Goal: Task Accomplishment & Management: Manage account settings

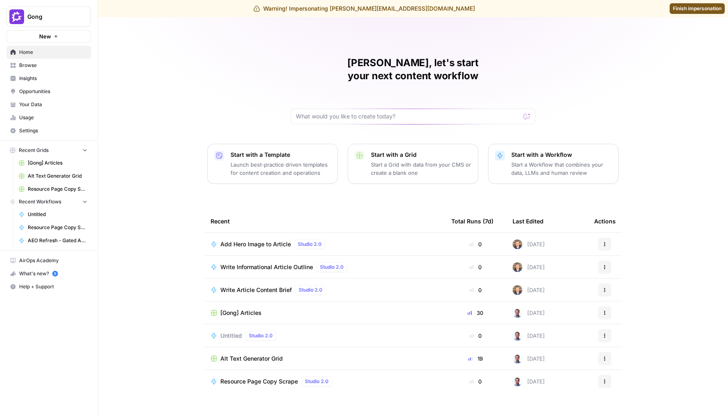
click at [31, 127] on span "Settings" at bounding box center [53, 130] width 68 height 7
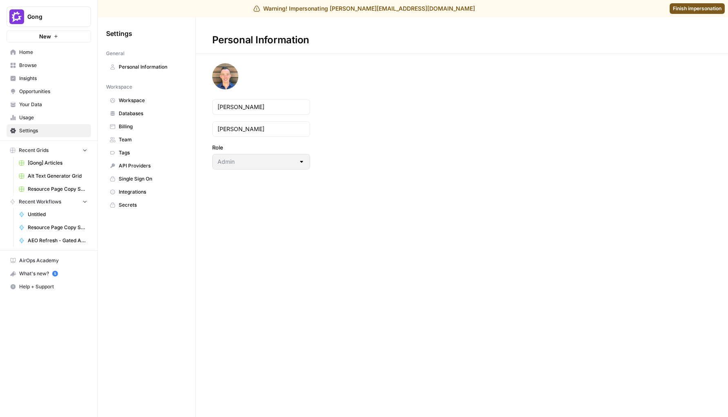
click at [133, 140] on span "Team" at bounding box center [151, 139] width 65 height 7
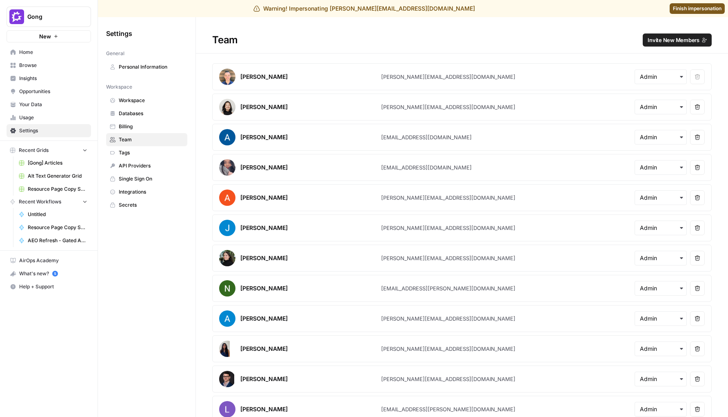
click at [673, 36] on span "Invite New Members" at bounding box center [674, 40] width 52 height 8
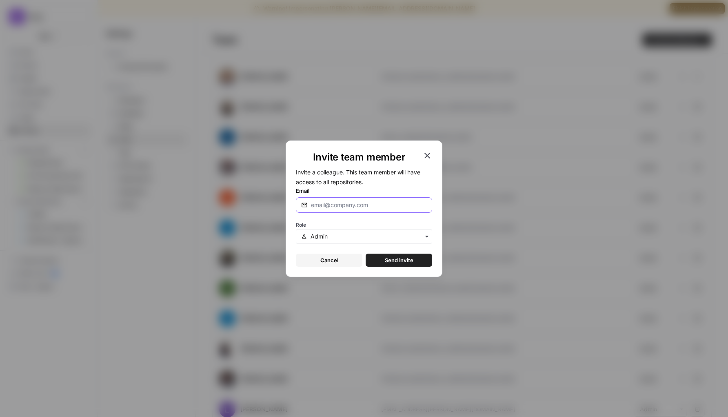
click at [392, 207] on input "Email" at bounding box center [369, 205] width 116 height 8
type input "[PERSON_NAME][EMAIL_ADDRESS][DOMAIN_NAME]"
click at [386, 258] on span "Send invite" at bounding box center [399, 260] width 29 height 8
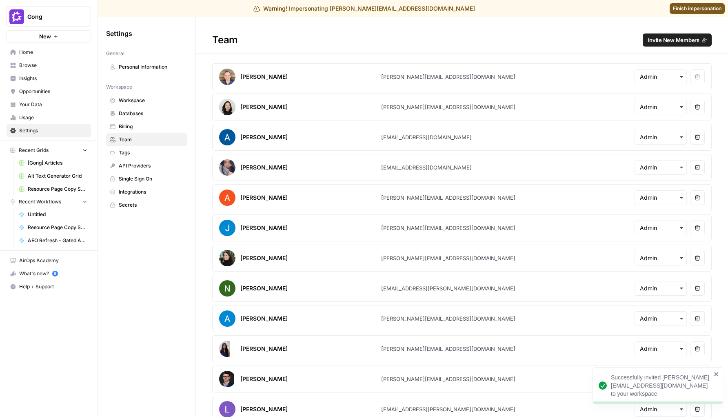
click at [75, 16] on span "Gong" at bounding box center [51, 17] width 49 height 8
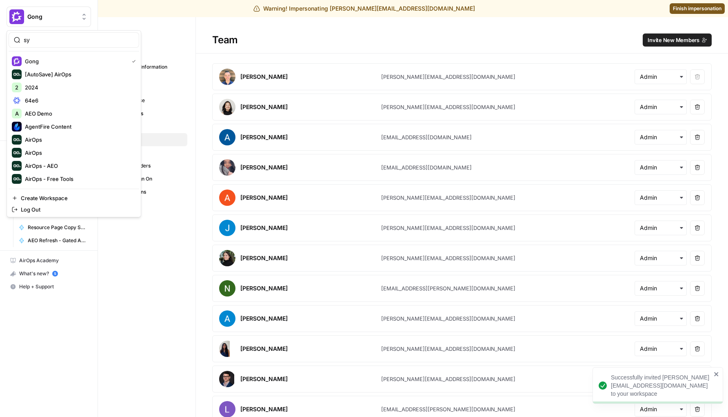
type input "syn"
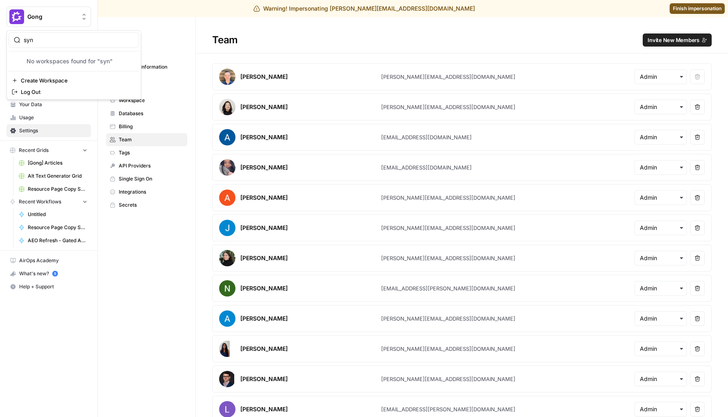
click at [694, 12] on link "Finish impersonation" at bounding box center [697, 8] width 55 height 11
